Goal: Check status: Check status

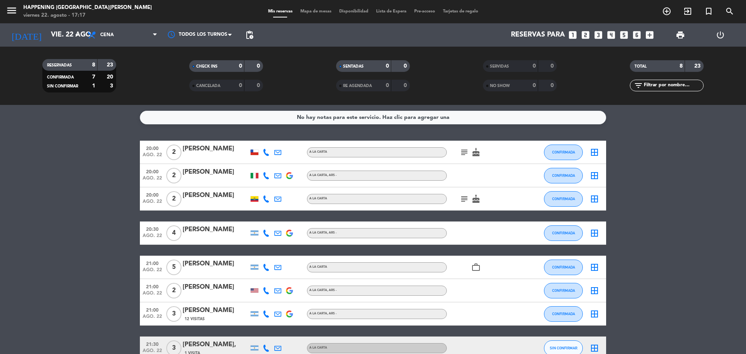
scroll to position [9, 0]
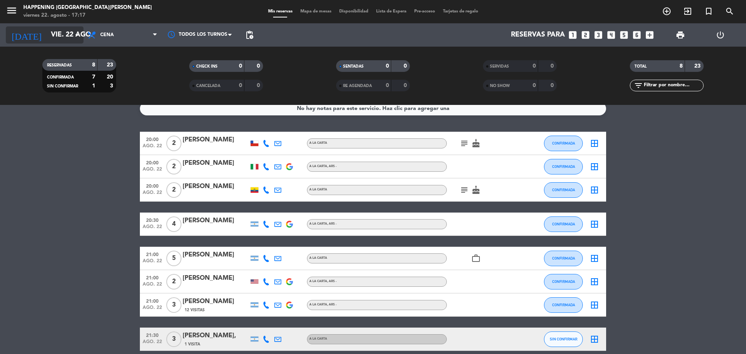
click at [77, 36] on icon "arrow_drop_down" at bounding box center [76, 34] width 9 height 9
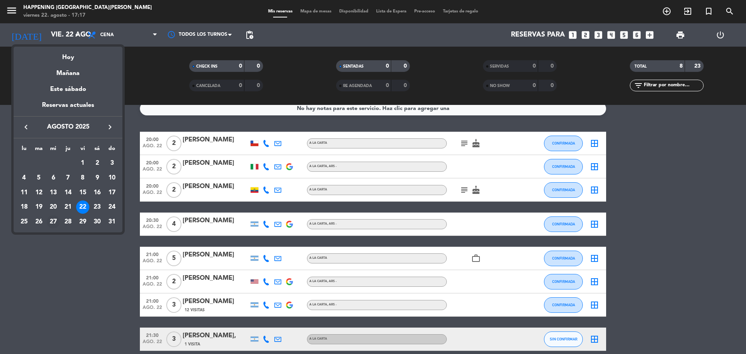
click at [51, 217] on div "27" at bounding box center [53, 221] width 13 height 13
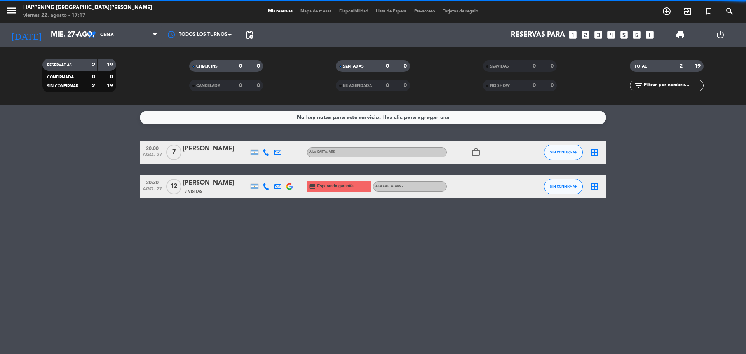
scroll to position [0, 0]
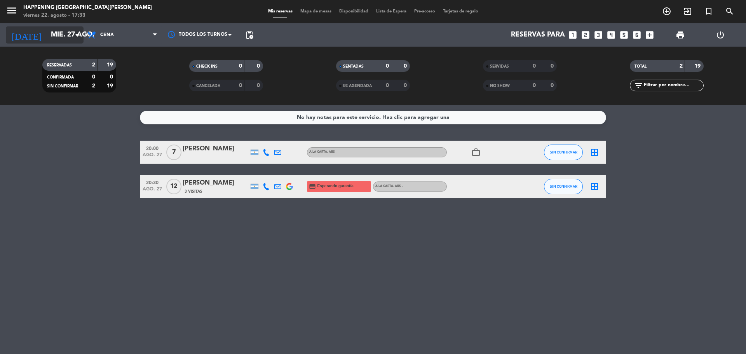
click at [80, 37] on icon "arrow_drop_down" at bounding box center [76, 34] width 9 height 9
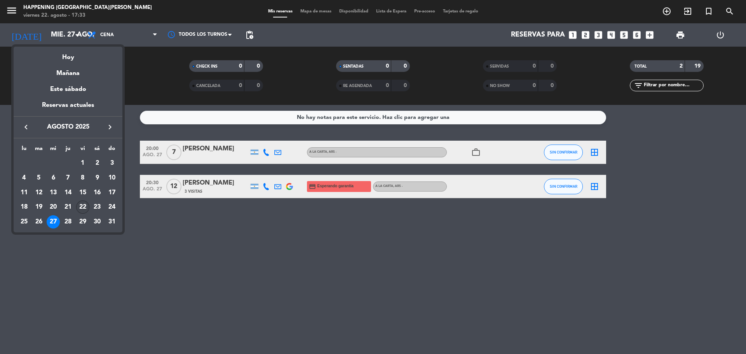
click at [83, 207] on div "22" at bounding box center [82, 206] width 13 height 13
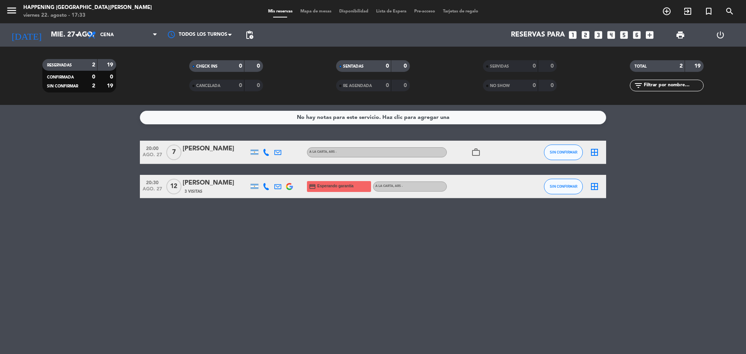
type input "vie. 22 ago."
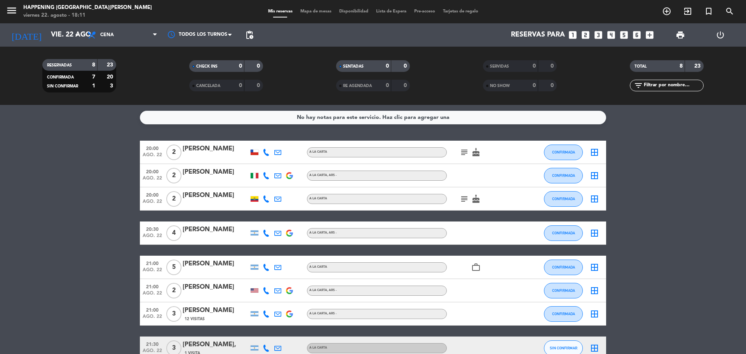
click at [464, 153] on icon "subject" at bounding box center [463, 152] width 9 height 9
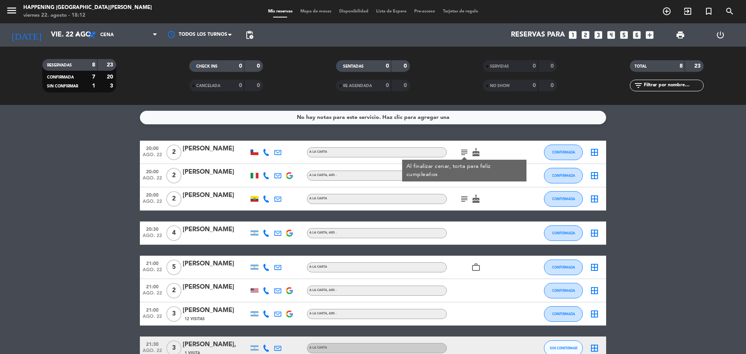
click at [464, 198] on icon "subject" at bounding box center [463, 198] width 9 height 9
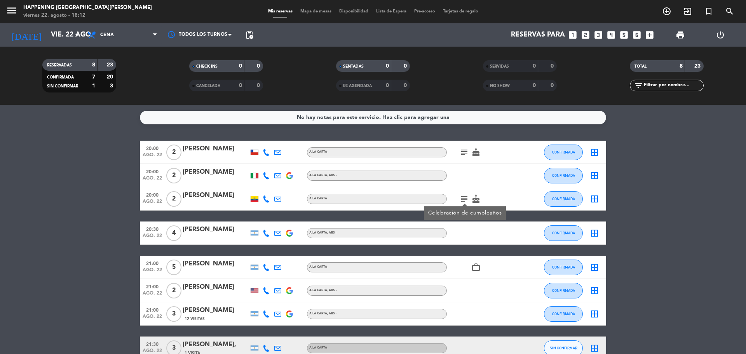
click at [673, 199] on bookings-row "20:00 [DATE] 2 [PERSON_NAME] A LA CARTA subject cake CONFIRMADA border_all 20:0…" at bounding box center [373, 250] width 746 height 219
click at [474, 266] on icon "work_outline" at bounding box center [475, 267] width 9 height 9
click at [652, 208] on bookings-row "20:00 [DATE] 2 [PERSON_NAME] A LA CARTA subject cake CONFIRMADA border_all 20:0…" at bounding box center [373, 250] width 746 height 219
click at [464, 151] on icon "subject" at bounding box center [463, 152] width 9 height 9
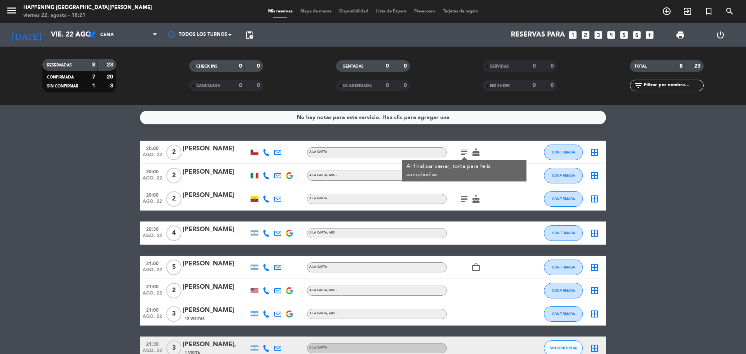
click at [45, 252] on bookings-row "20:00 [DATE] 2 [PERSON_NAME] A LA CARTA subject Al finalizar cenar, torta para …" at bounding box center [373, 250] width 746 height 219
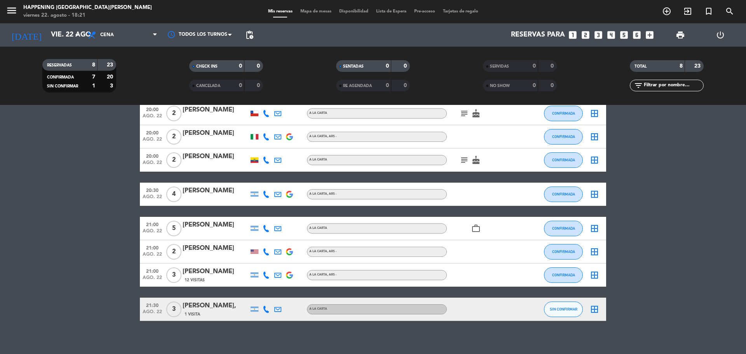
scroll to position [45, 0]
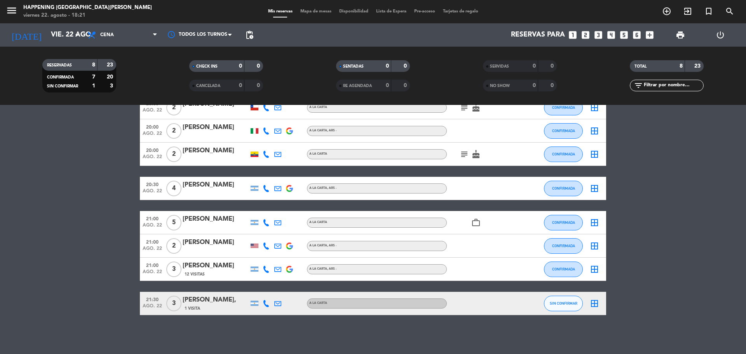
click at [463, 154] on icon "subject" at bounding box center [463, 154] width 9 height 9
click at [470, 139] on div at bounding box center [482, 130] width 70 height 23
click at [465, 151] on icon "subject" at bounding box center [463, 154] width 9 height 9
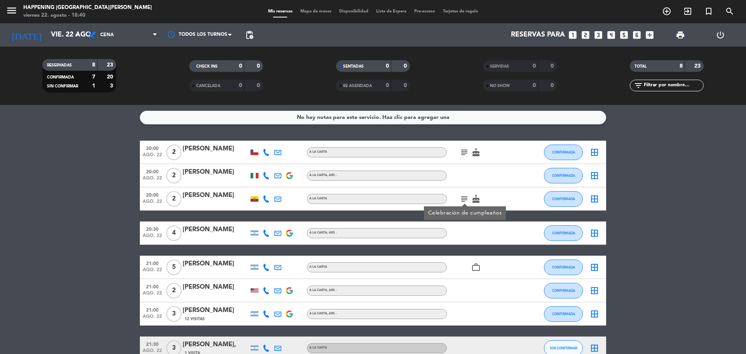
click at [16, 185] on bookings-row "20:00 [DATE] 2 [PERSON_NAME] A LA CARTA subject cake CONFIRMADA border_all 20:0…" at bounding box center [373, 250] width 746 height 219
click at [103, 147] on bookings-row "20:00 [DATE] 2 [PERSON_NAME] A LA CARTA subject cake CONFIRMADA border_all 20:0…" at bounding box center [373, 250] width 746 height 219
